Goal: Navigation & Orientation: Find specific page/section

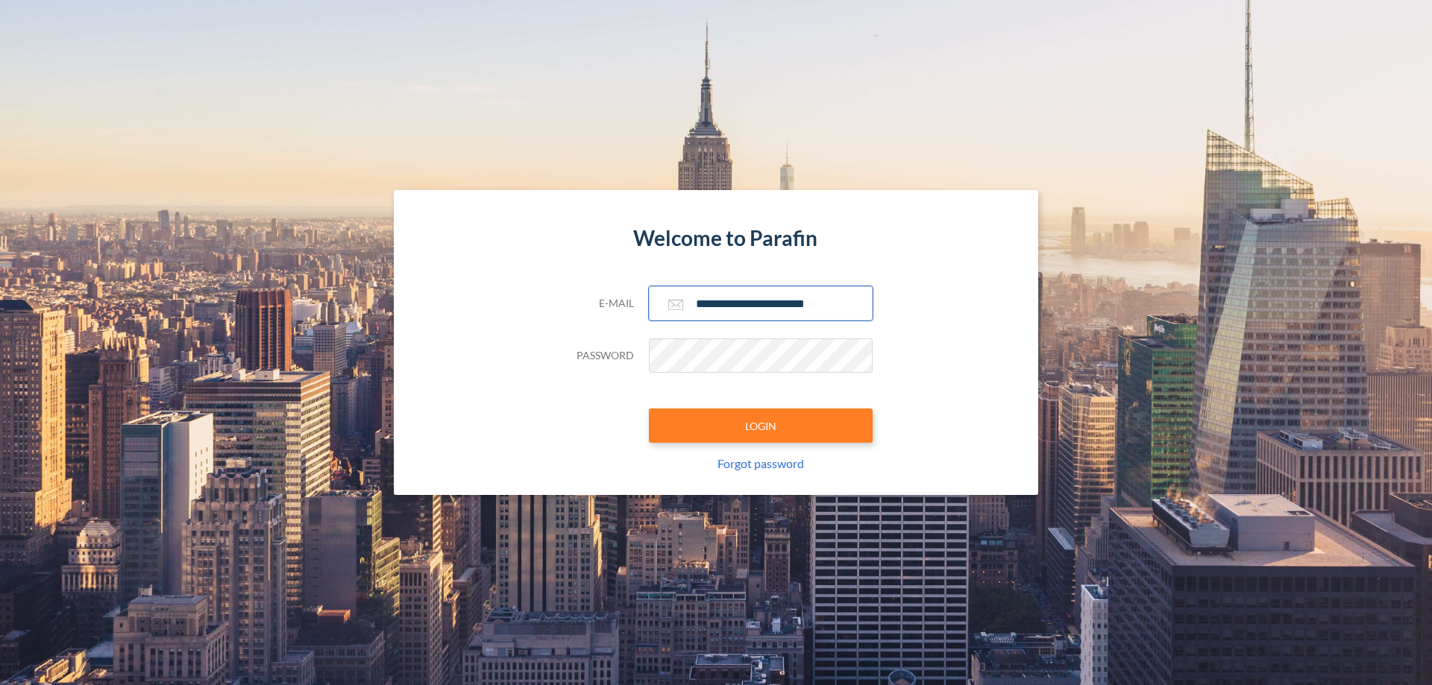
type input "**********"
click at [761, 426] on button "LOGIN" at bounding box center [761, 426] width 224 height 34
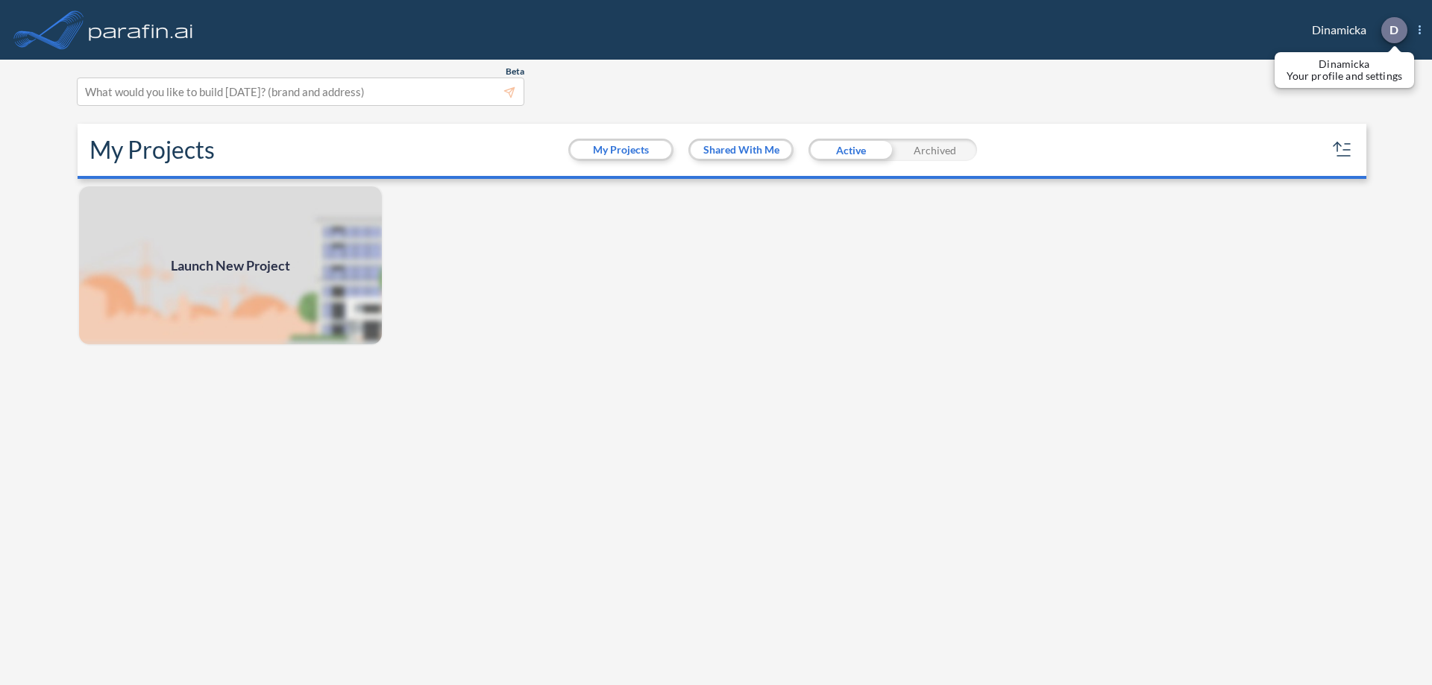
click at [1393, 30] on p "D" at bounding box center [1393, 29] width 9 height 13
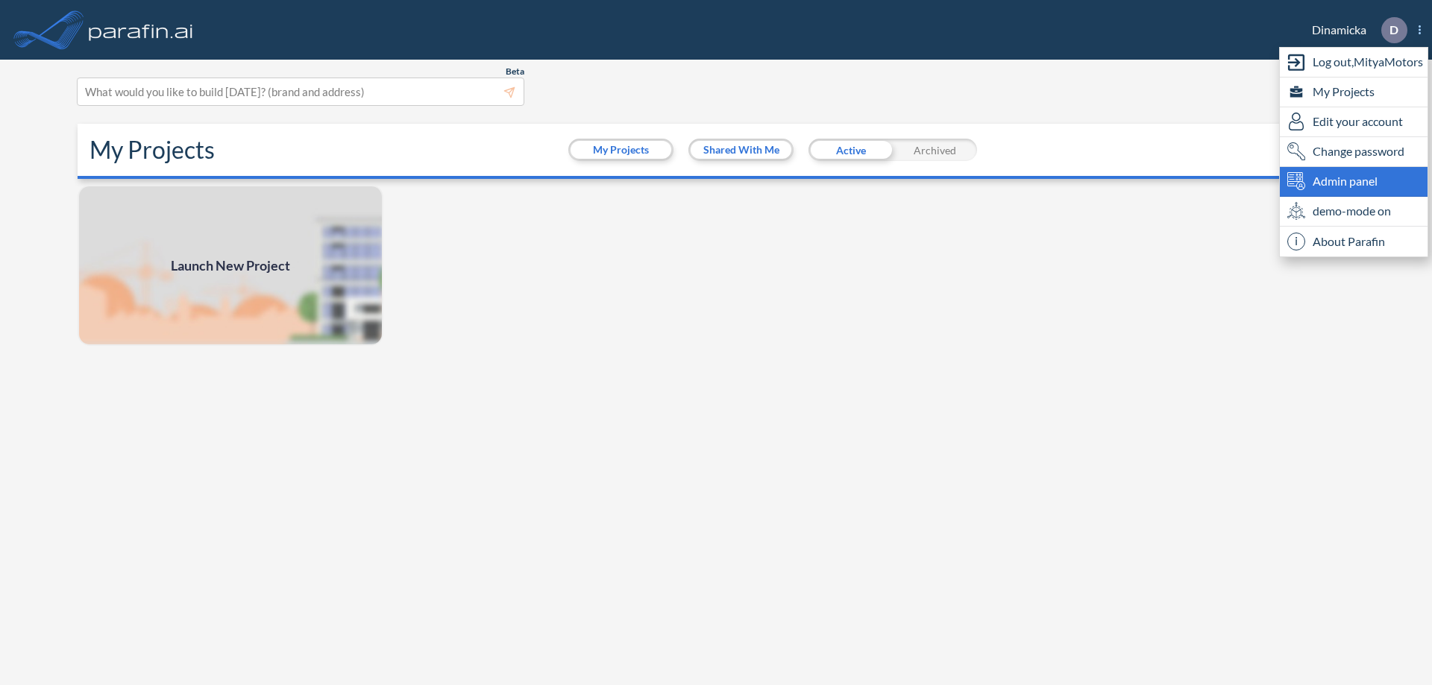
click at [1353, 181] on span "Admin panel" at bounding box center [1344, 181] width 65 height 18
